Goal: Browse casually

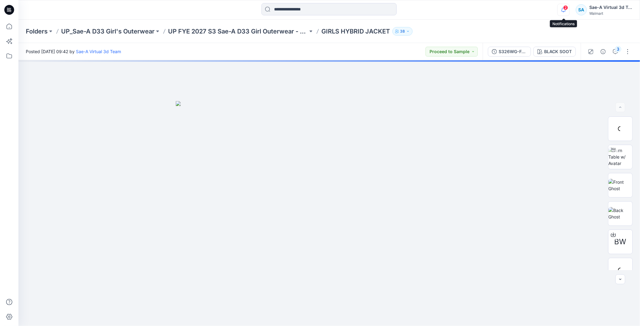
click at [563, 10] on icon "button" at bounding box center [563, 10] width 12 height 12
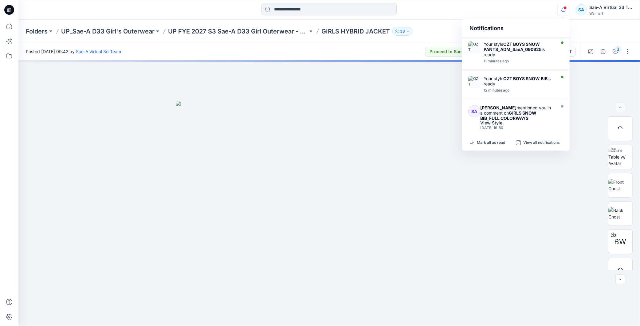
click at [10, 7] on icon at bounding box center [9, 10] width 10 height 10
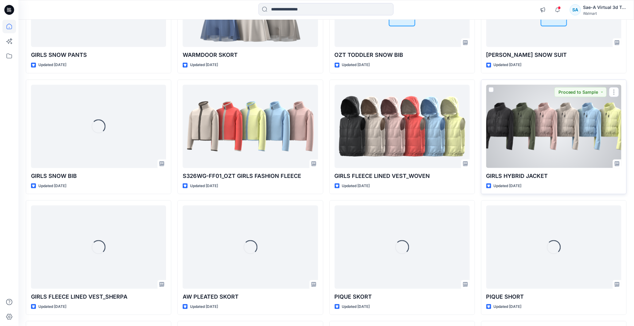
scroll to position [282, 0]
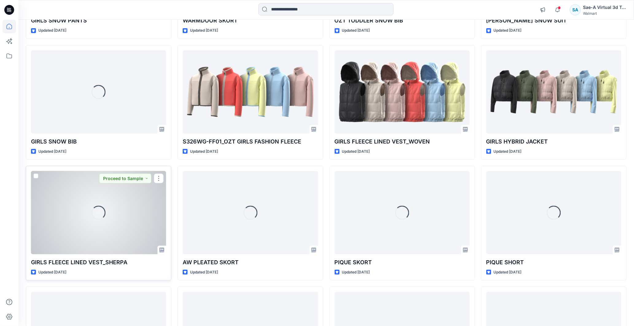
click at [86, 224] on div "Loading..." at bounding box center [98, 212] width 135 height 83
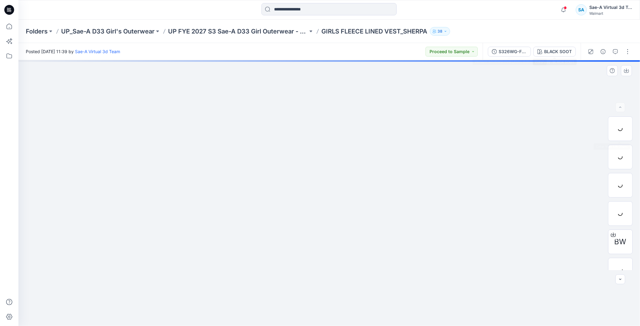
scroll to position [40, 0]
click at [564, 8] on span at bounding box center [564, 7] width 3 height 3
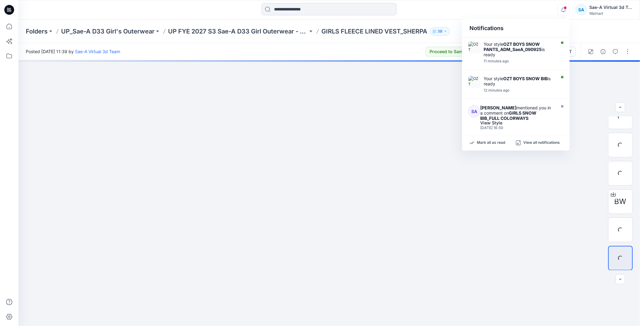
click at [560, 14] on icon "button" at bounding box center [563, 10] width 12 height 12
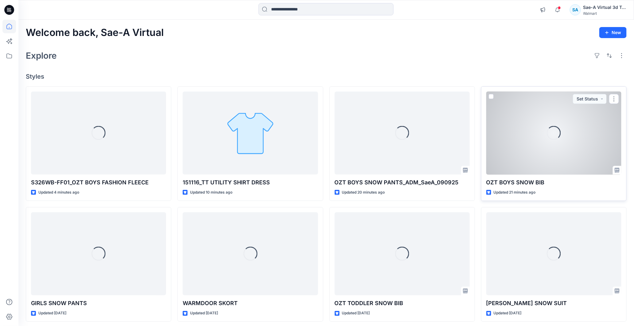
scroll to position [204, 0]
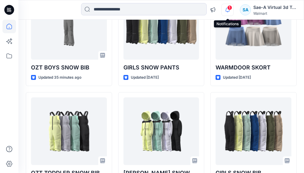
click at [227, 13] on icon "button" at bounding box center [228, 10] width 12 height 12
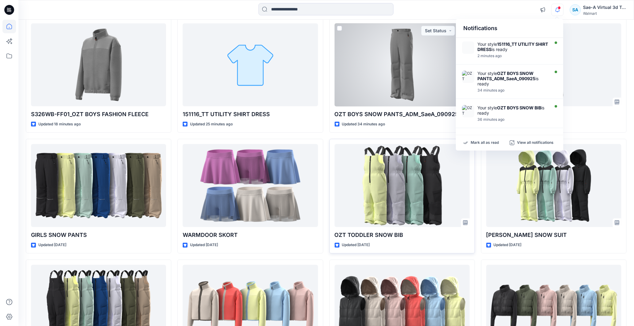
scroll to position [102, 0]
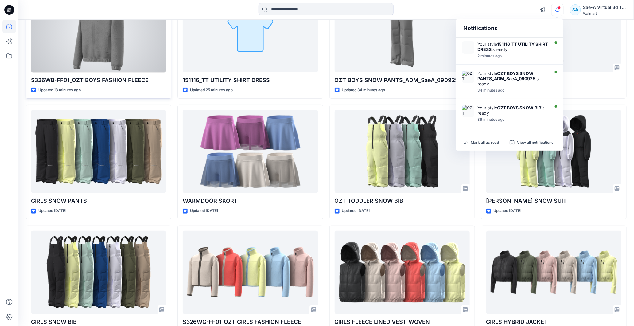
click at [105, 46] on div at bounding box center [98, 30] width 135 height 83
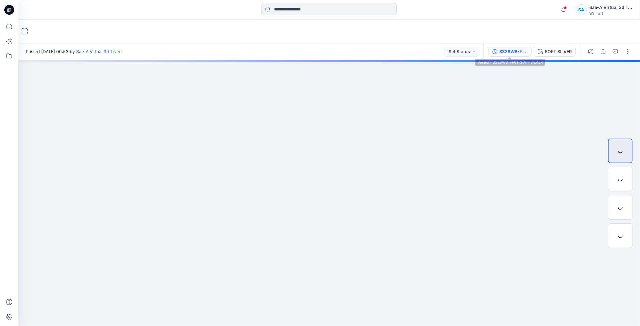
click at [512, 48] on div "S326WB-FF01_SOFT SILVER" at bounding box center [513, 51] width 28 height 7
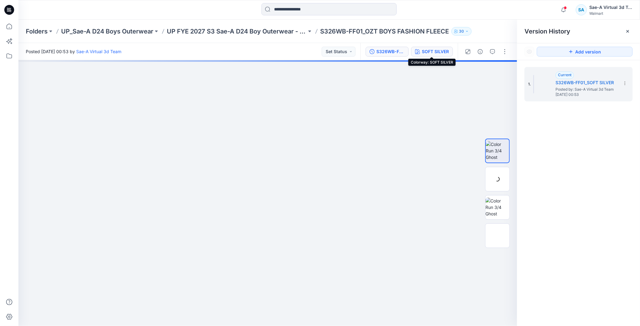
click at [434, 53] on div "SOFT SILVER" at bounding box center [435, 51] width 27 height 7
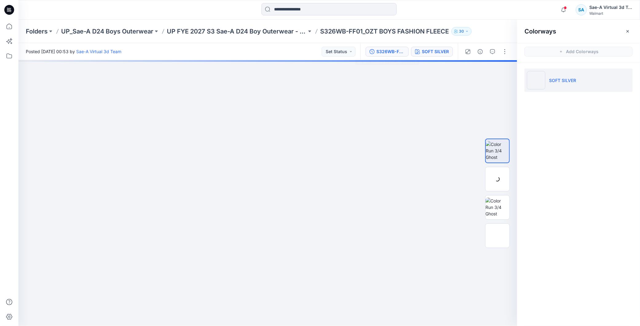
drag, startPoint x: 387, startPoint y: 46, endPoint x: 394, endPoint y: 47, distance: 6.2
click at [391, 47] on button "S326WB-FF01_SOFT SILVER" at bounding box center [386, 52] width 43 height 10
